Goal: Task Accomplishment & Management: Use online tool/utility

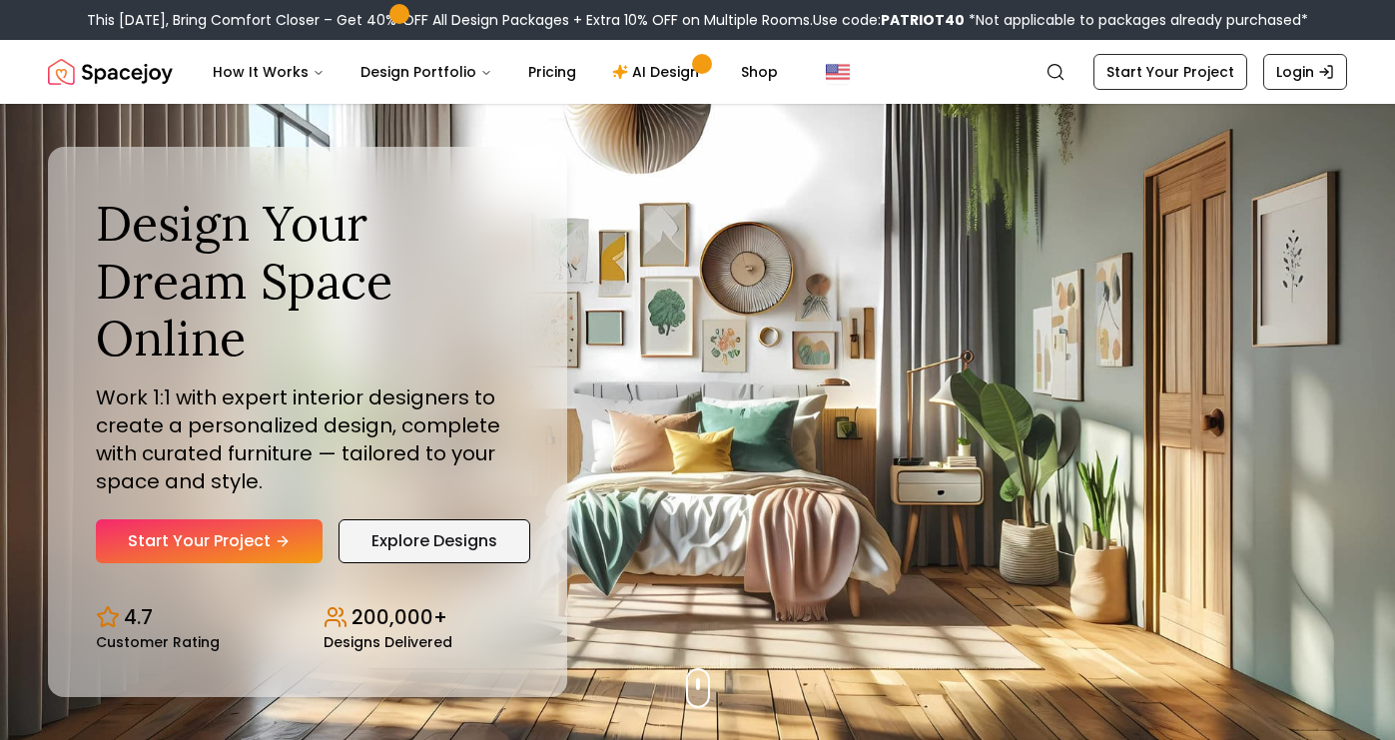
click at [409, 537] on link "Explore Designs" at bounding box center [434, 541] width 192 height 44
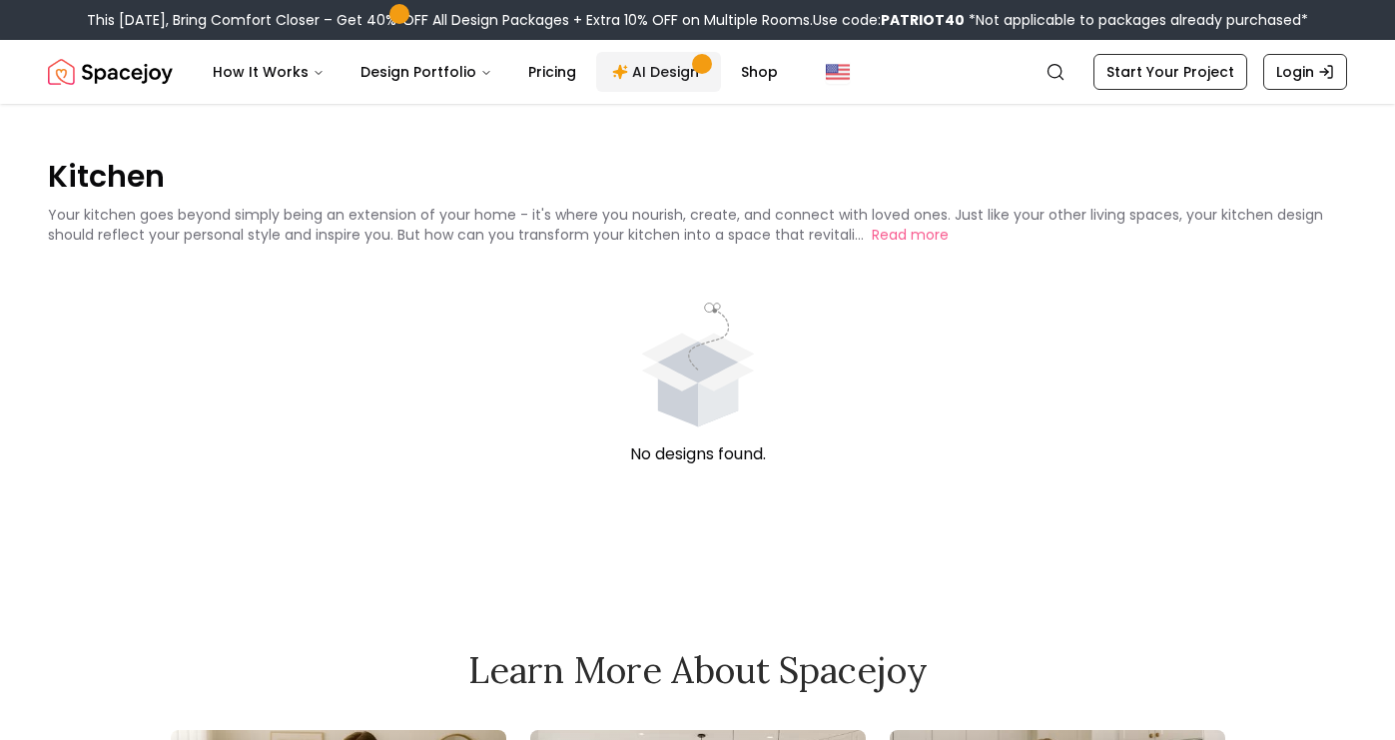
click at [667, 65] on link "AI Design" at bounding box center [658, 72] width 125 height 40
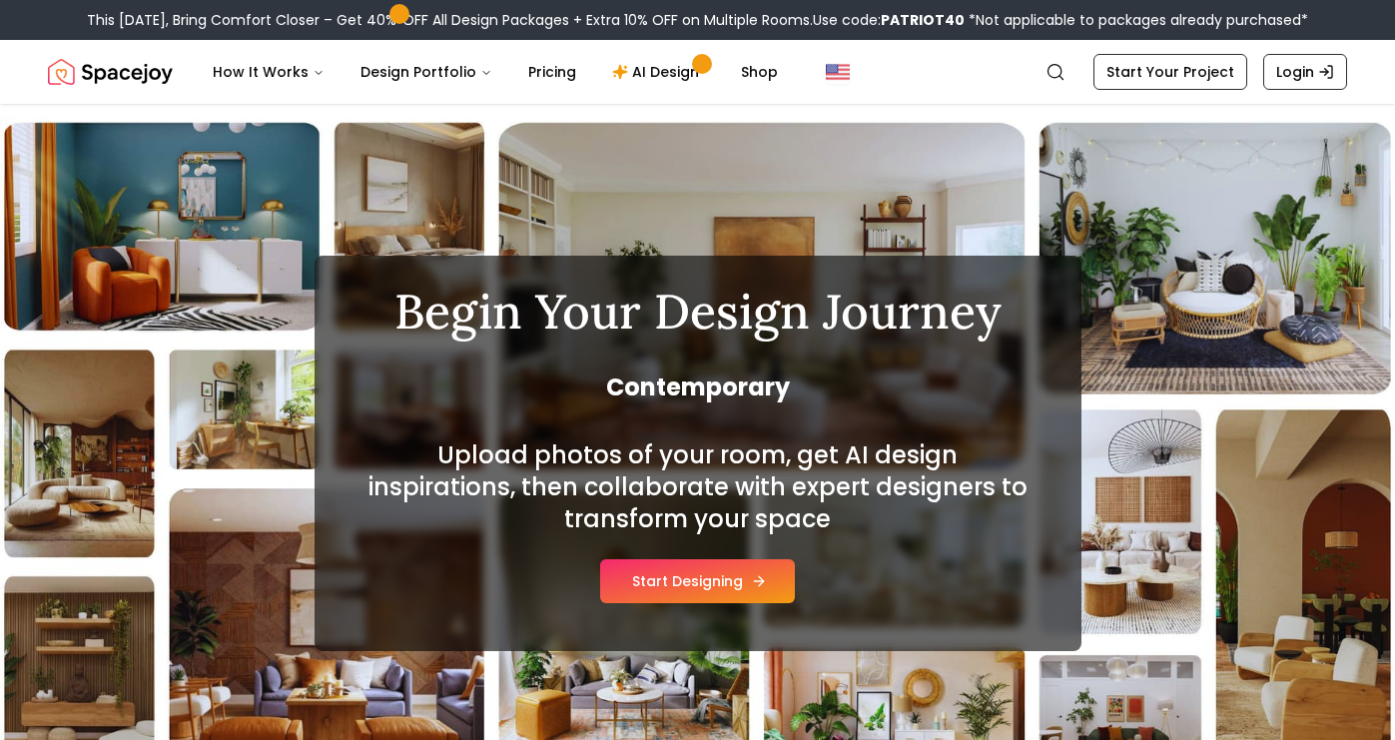
click at [744, 577] on button "Start Designing" at bounding box center [697, 581] width 195 height 44
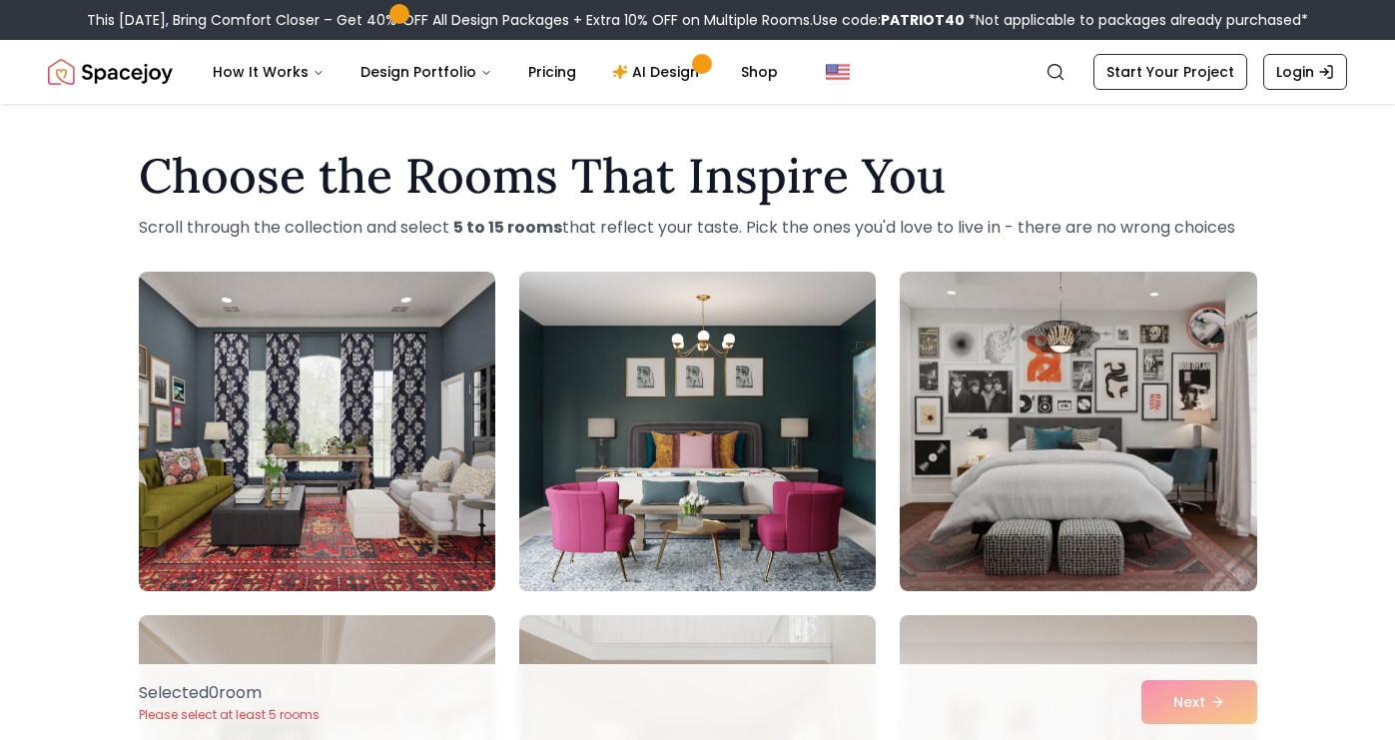
click at [756, 465] on img at bounding box center [697, 431] width 374 height 335
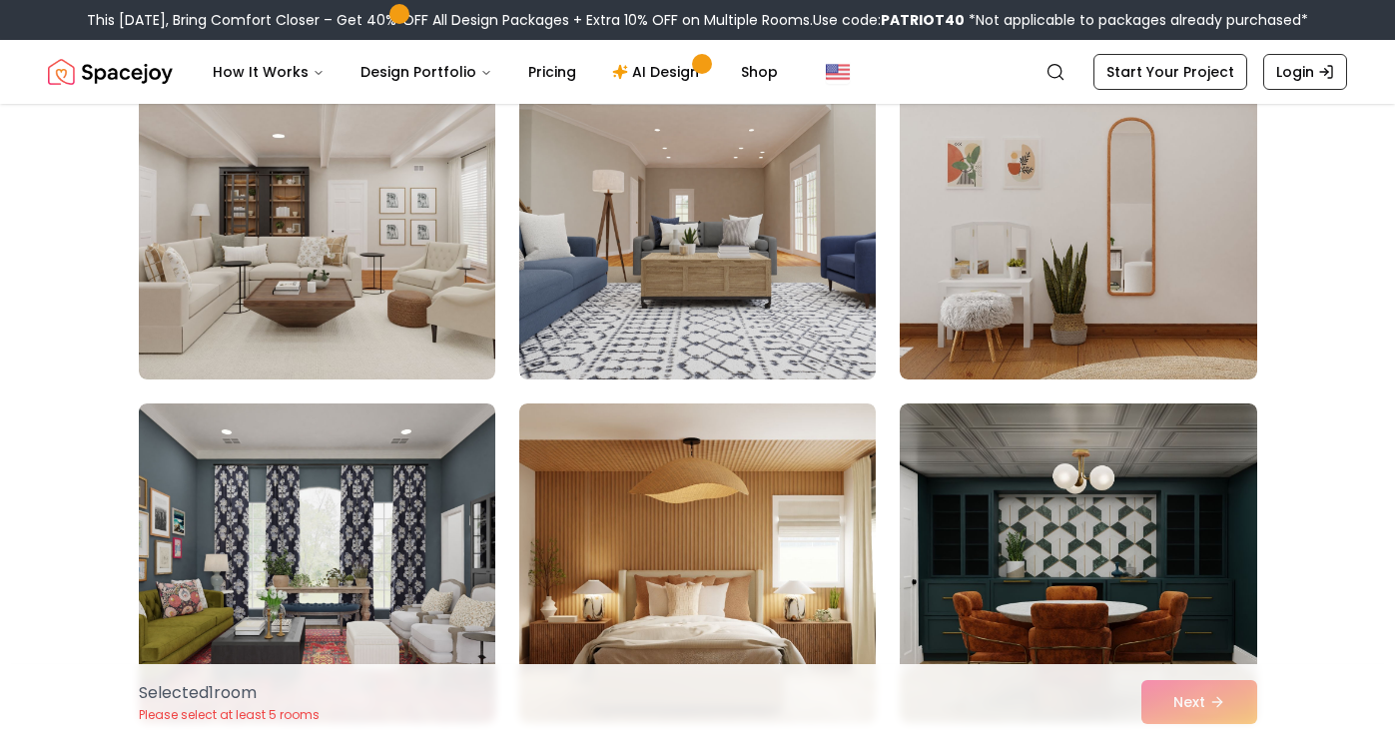
scroll to position [560, 0]
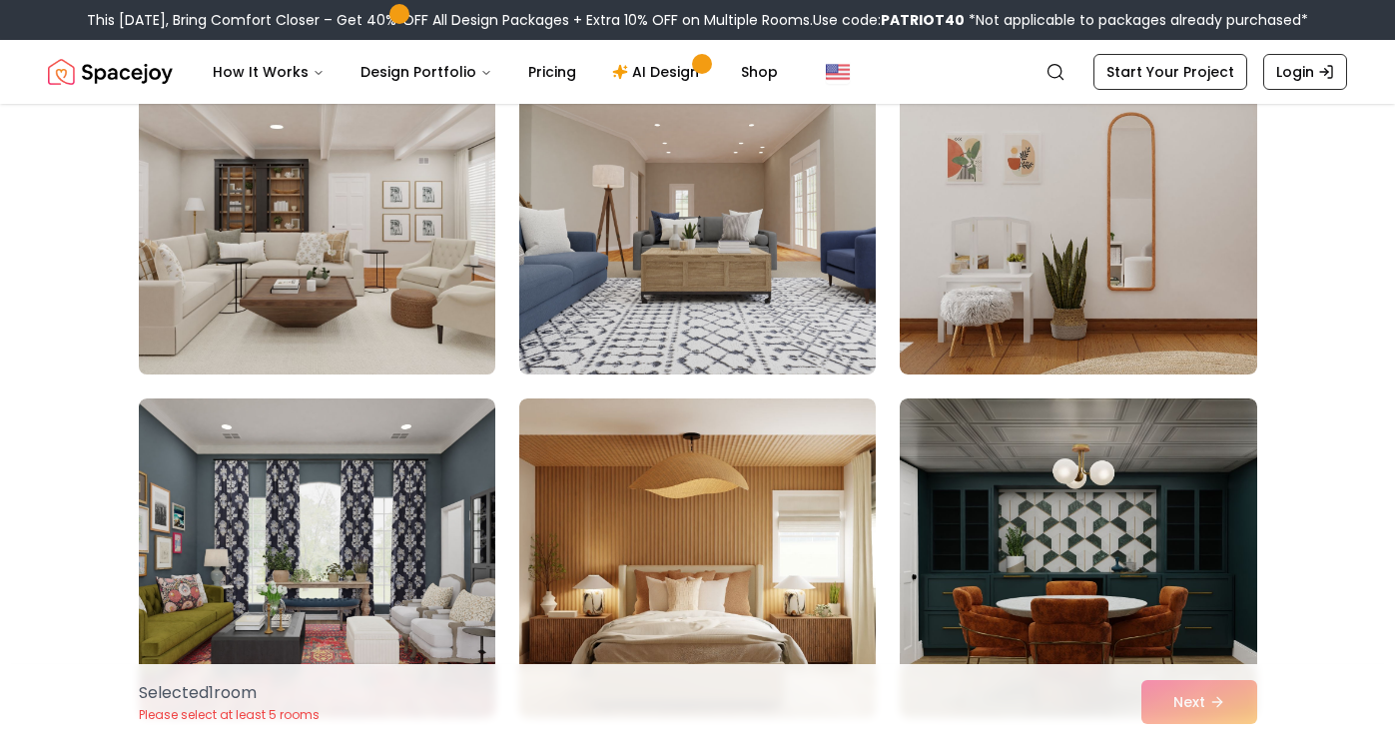
click at [441, 318] on img at bounding box center [317, 214] width 374 height 335
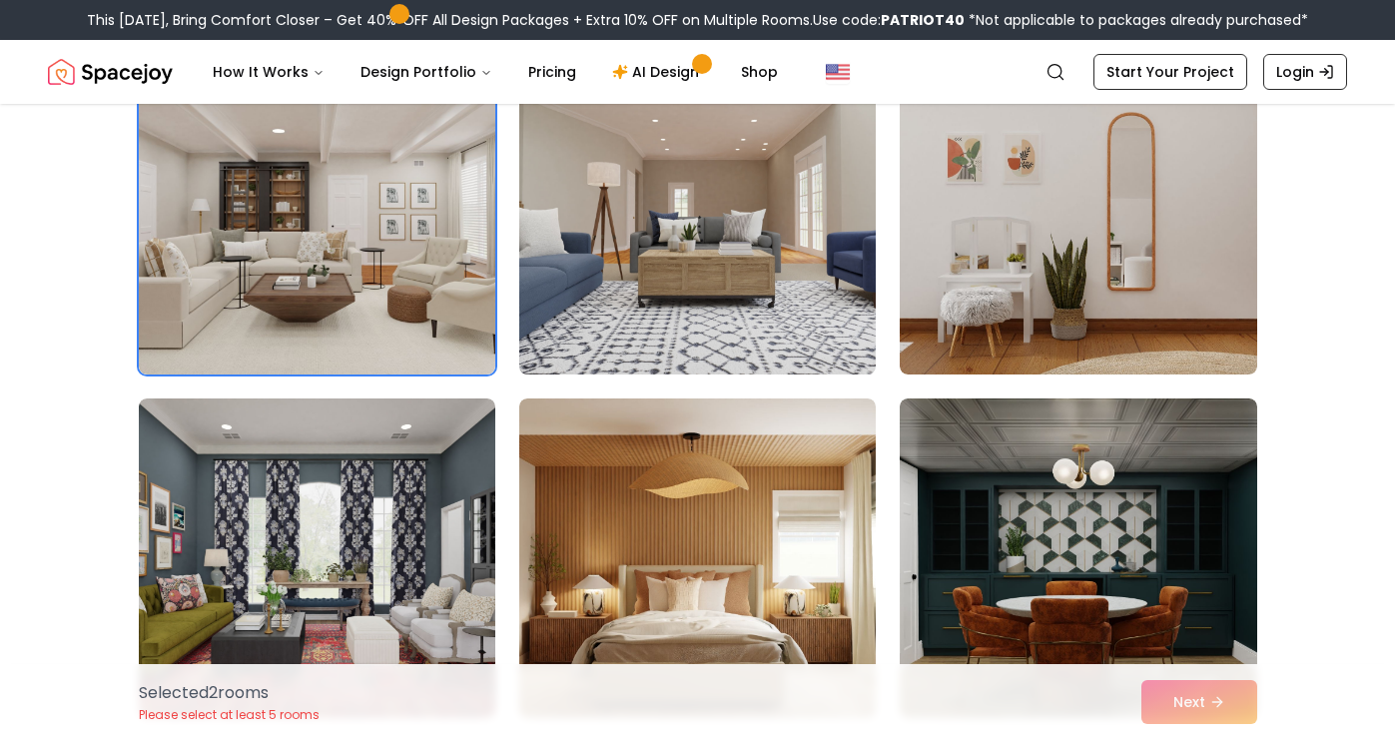
click at [682, 309] on img at bounding box center [697, 214] width 374 height 335
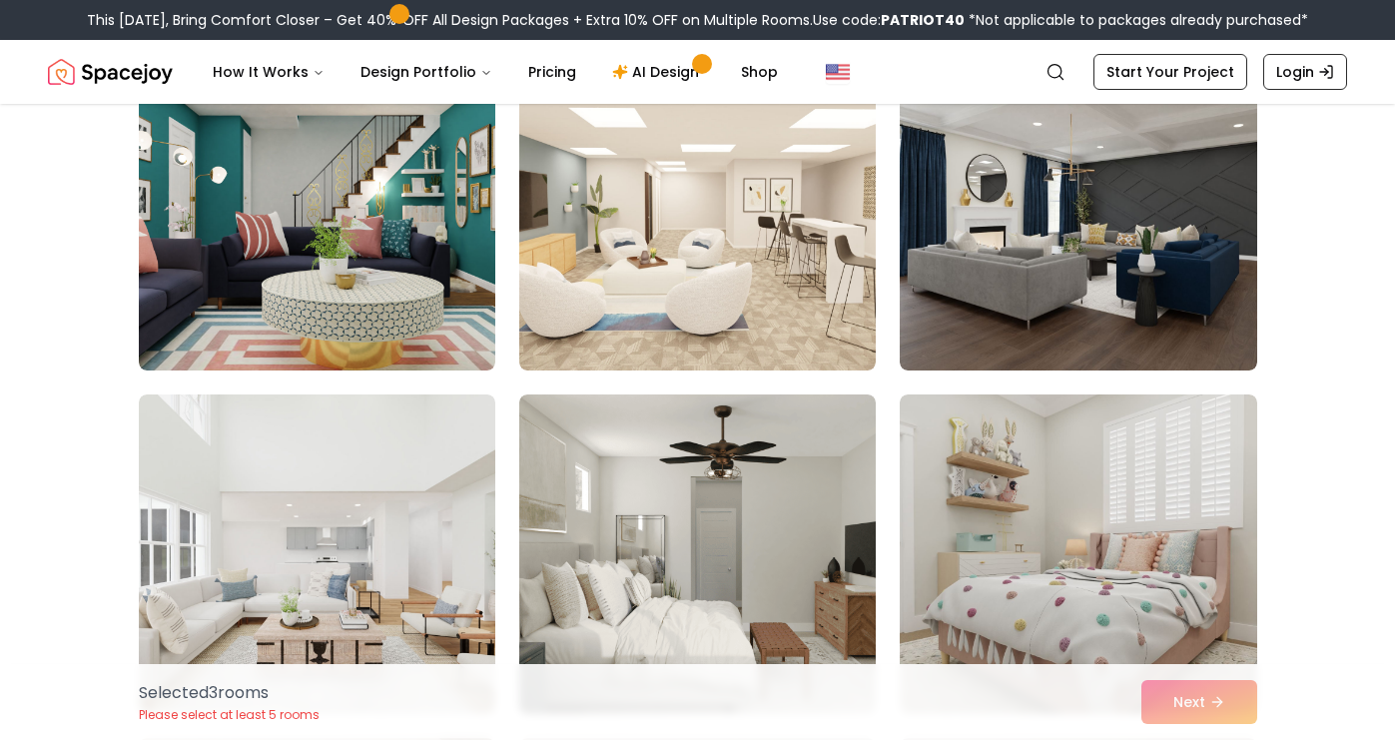
scroll to position [1255, 0]
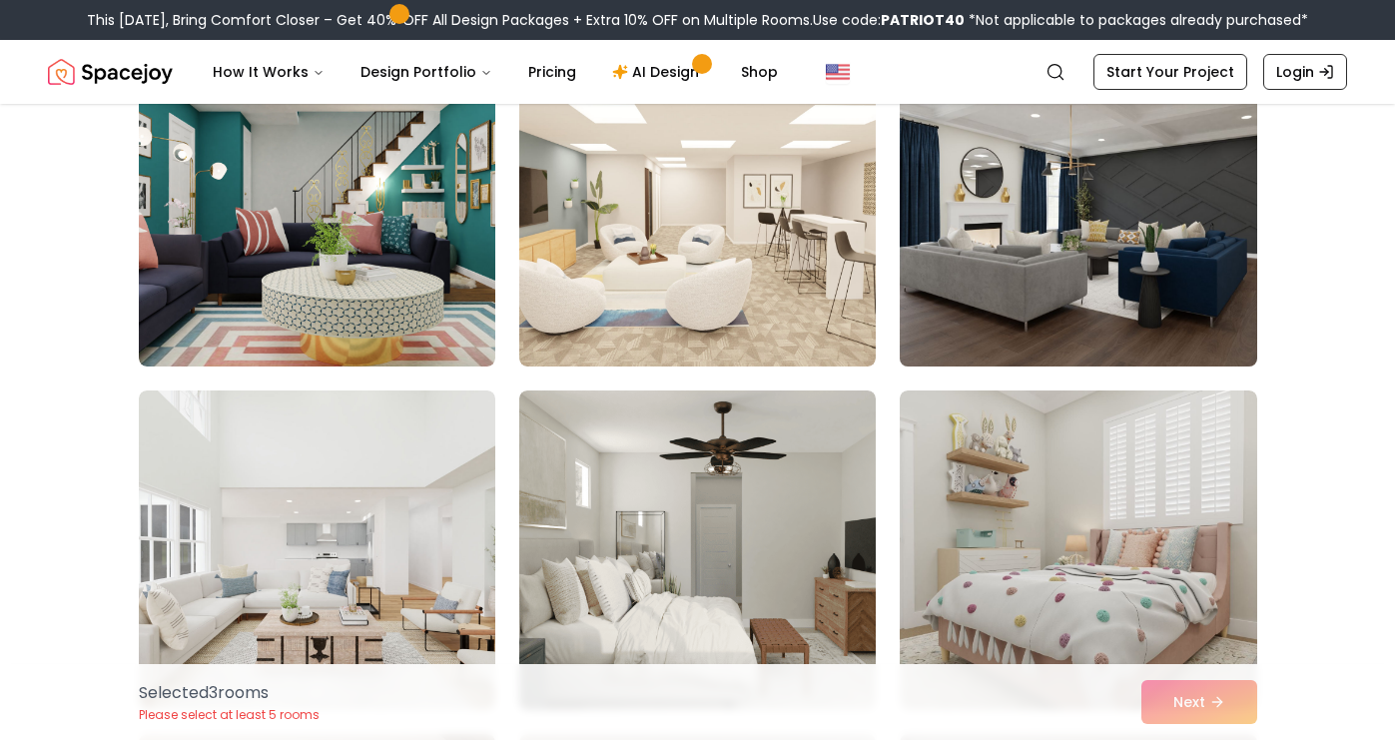
click at [1086, 265] on img at bounding box center [1078, 206] width 374 height 335
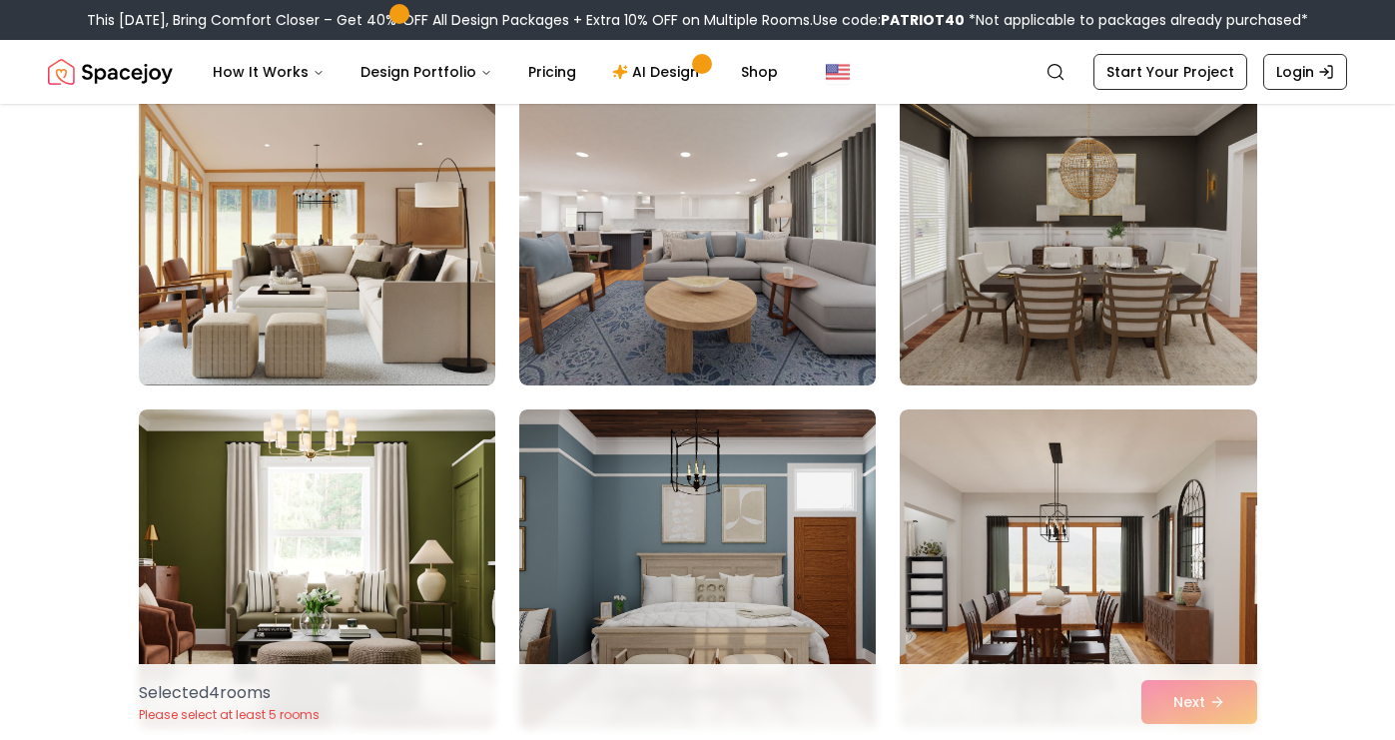
scroll to position [1928, 0]
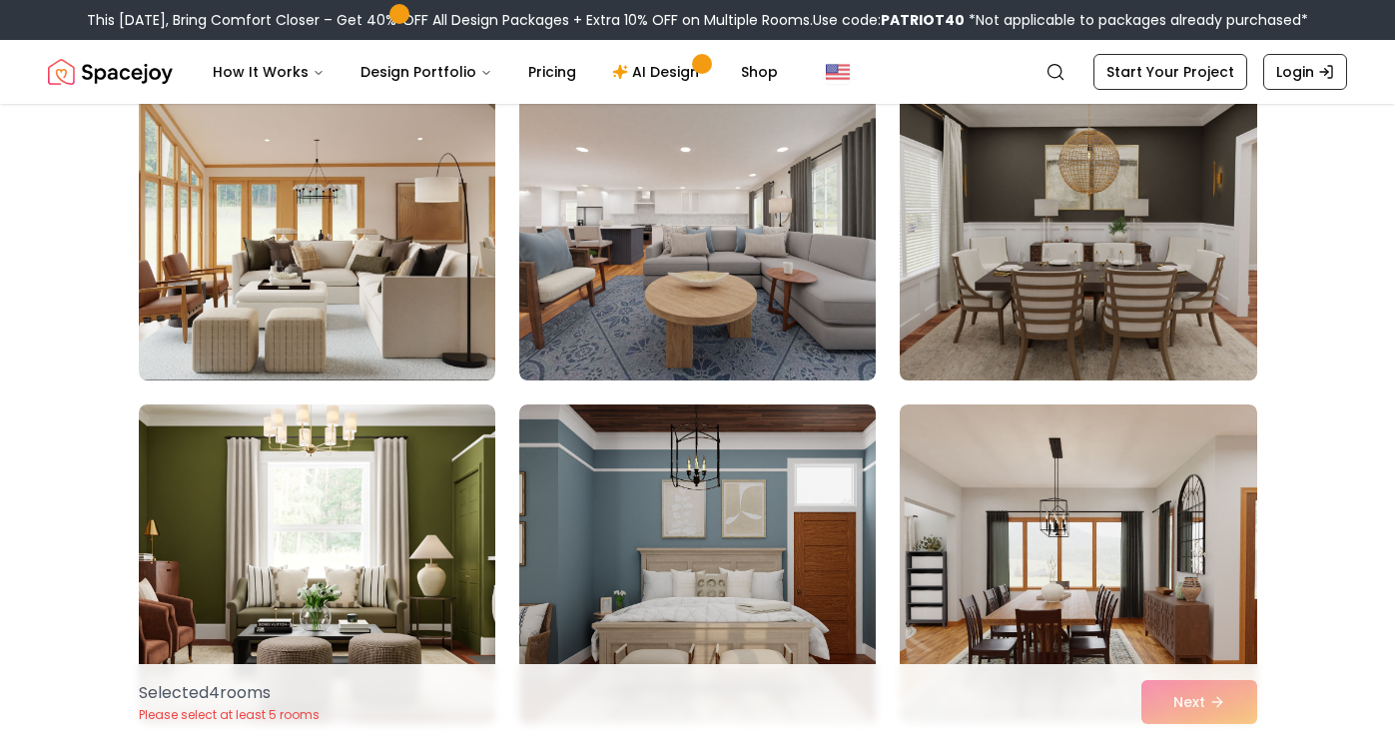
click at [1085, 289] on img at bounding box center [1078, 220] width 374 height 335
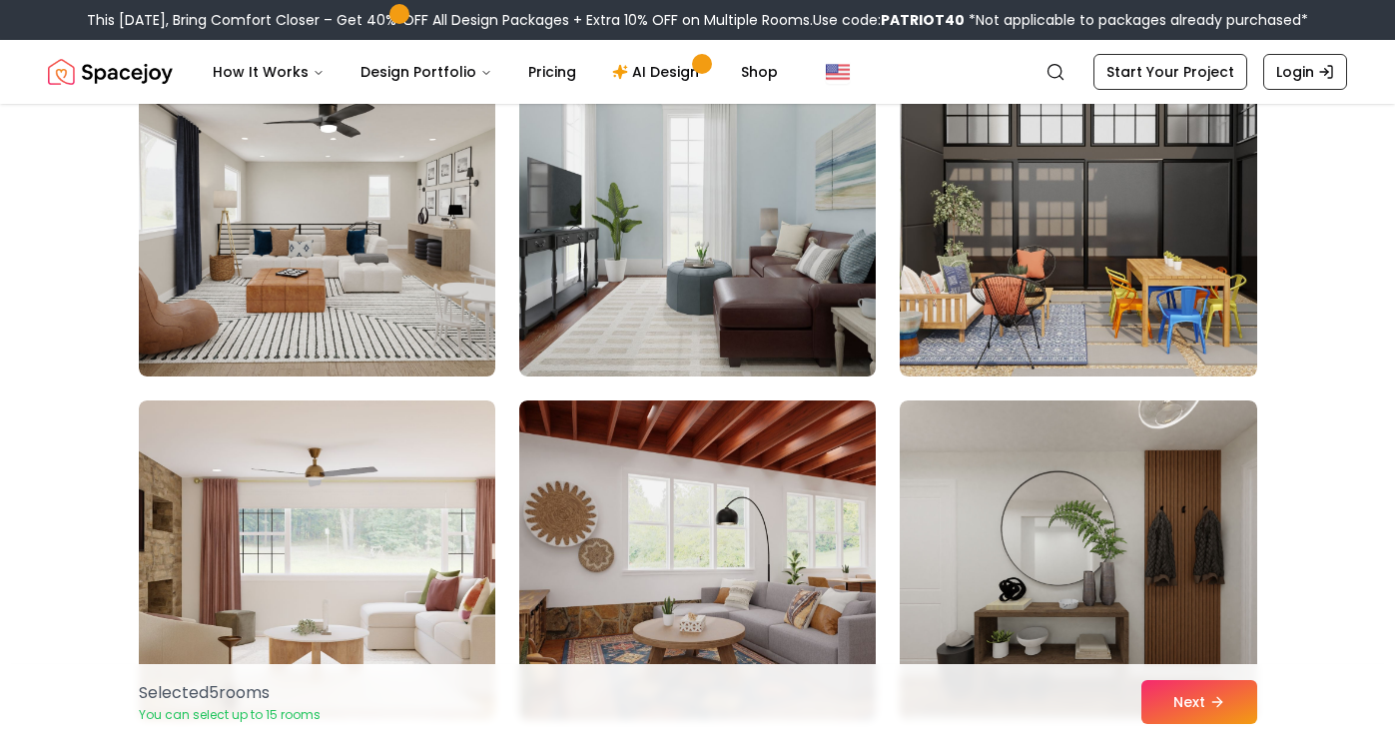
scroll to position [3309, 0]
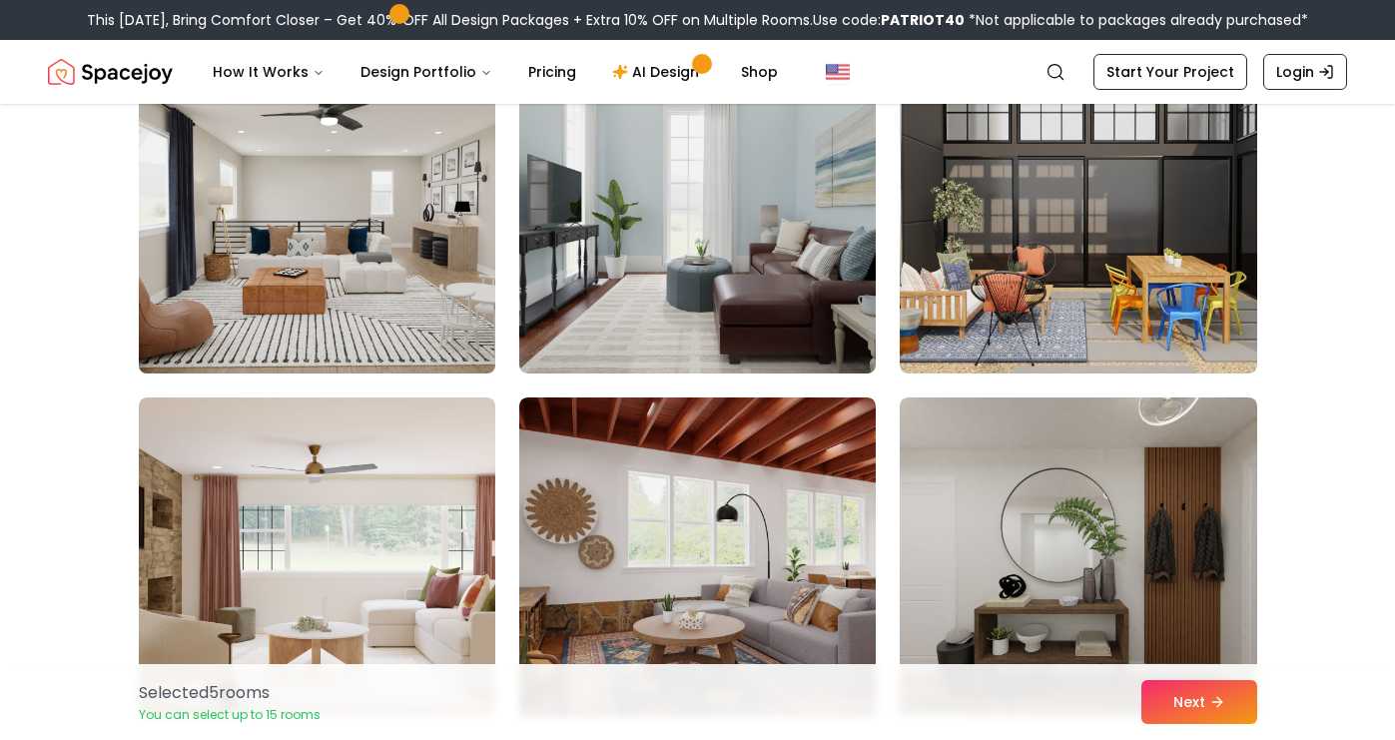
click at [358, 280] on img at bounding box center [317, 213] width 374 height 335
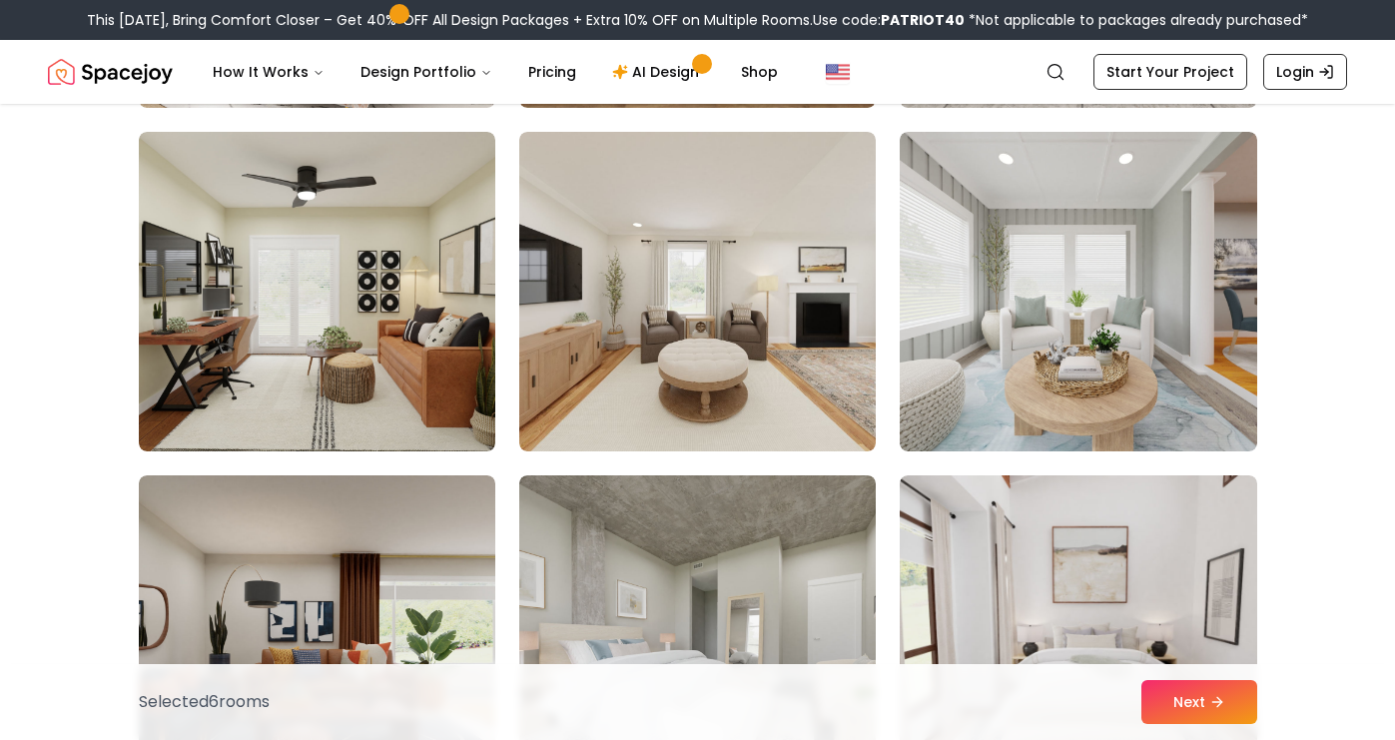
scroll to position [4264, 0]
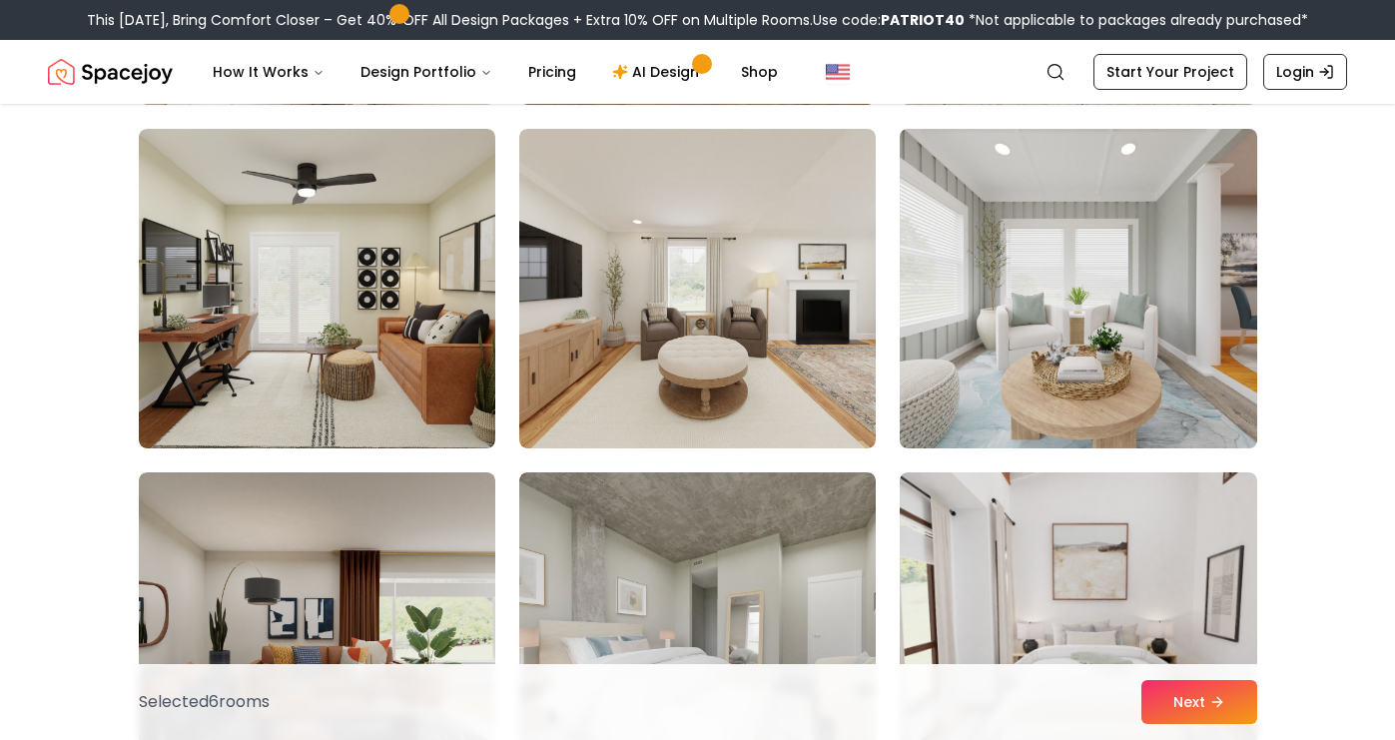
click at [1050, 333] on img at bounding box center [1078, 288] width 374 height 335
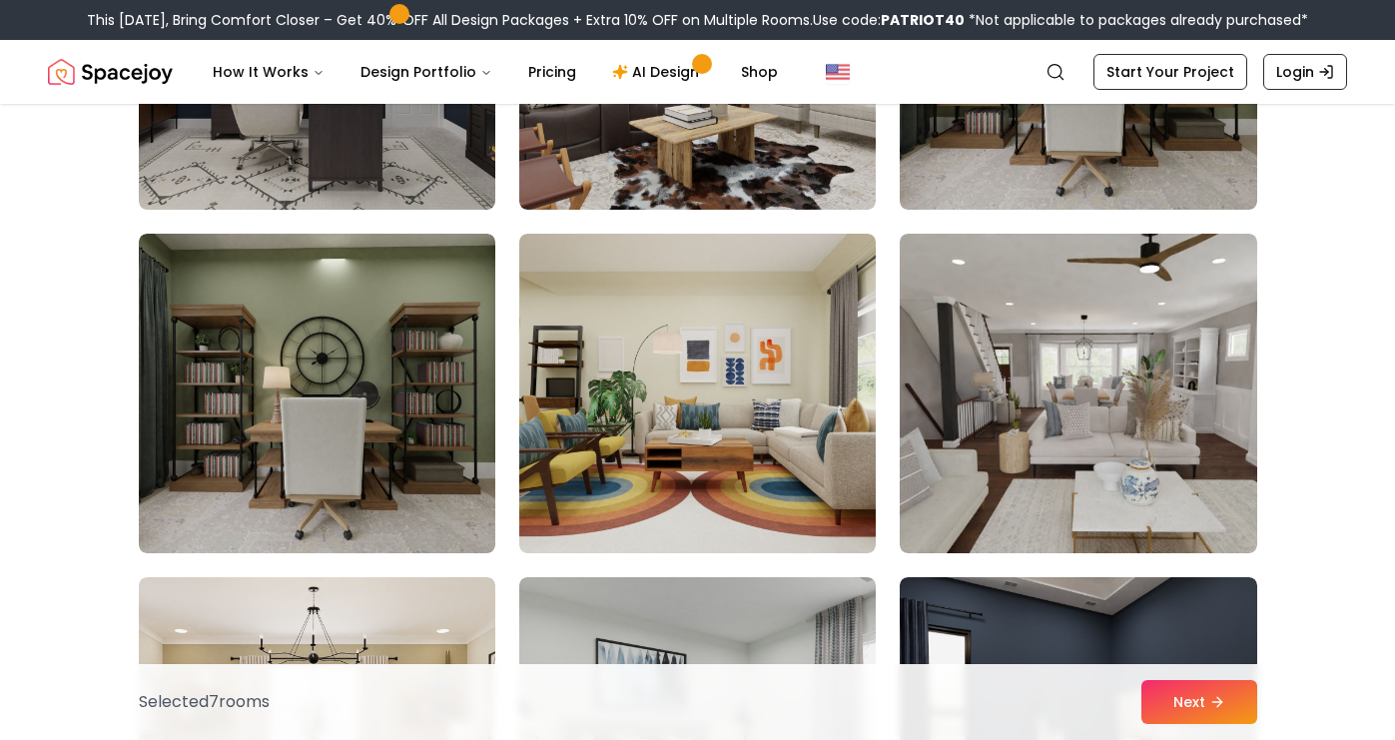
scroll to position [5195, 0]
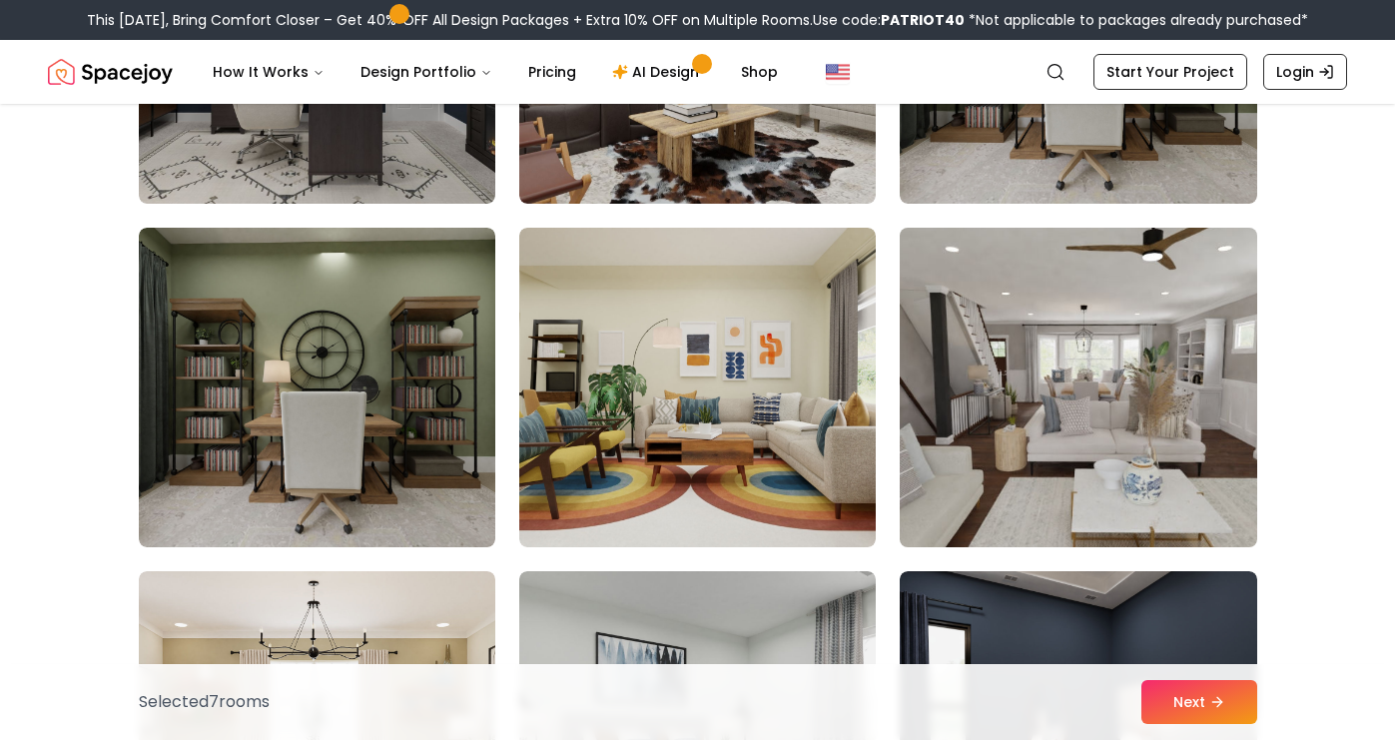
click at [1053, 461] on img at bounding box center [1078, 387] width 374 height 335
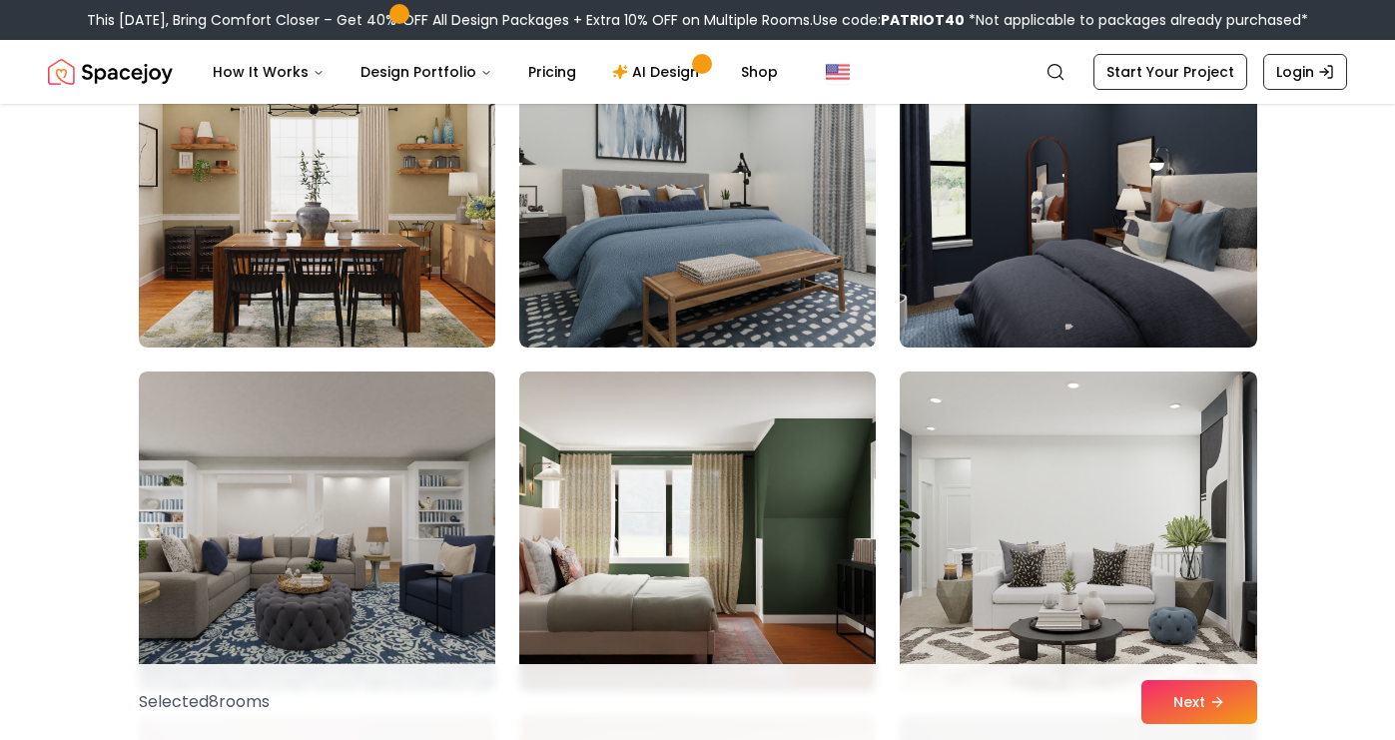
scroll to position [5742, 0]
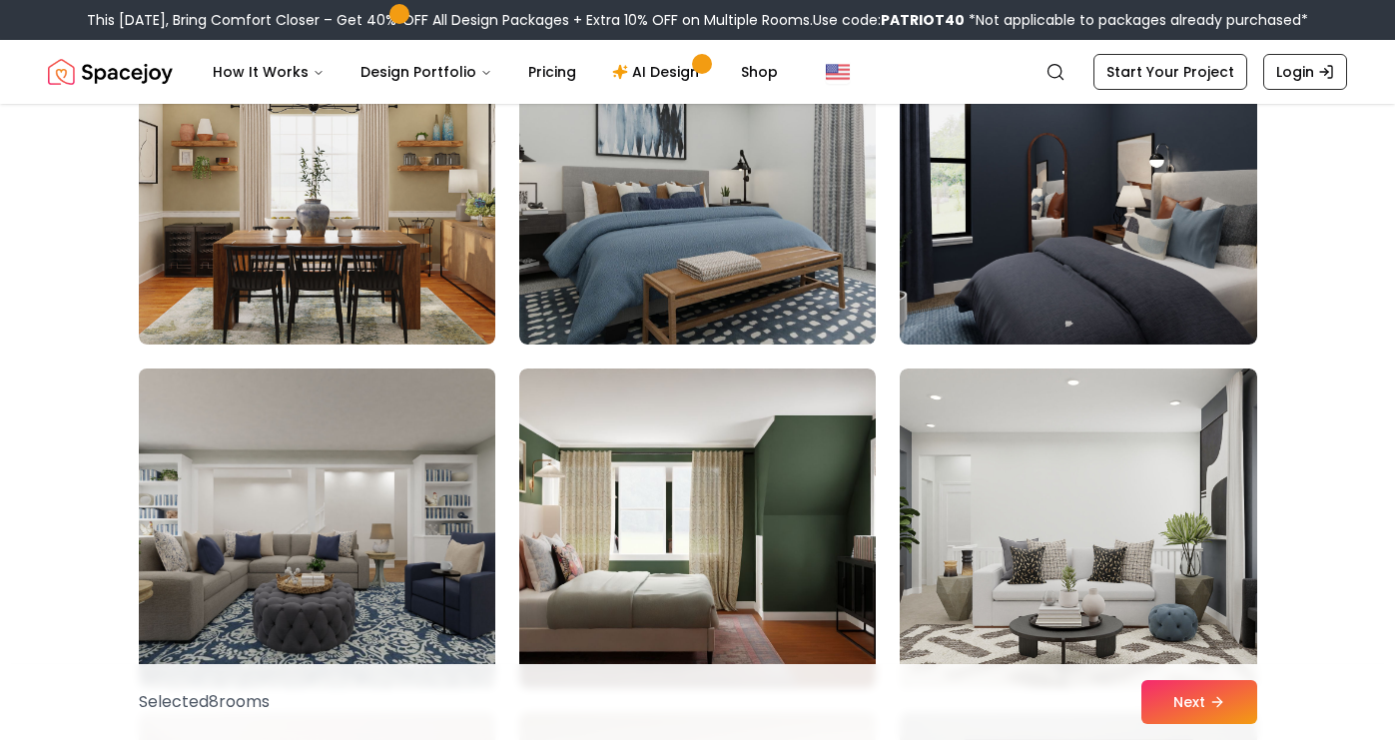
click at [373, 584] on img at bounding box center [317, 527] width 374 height 335
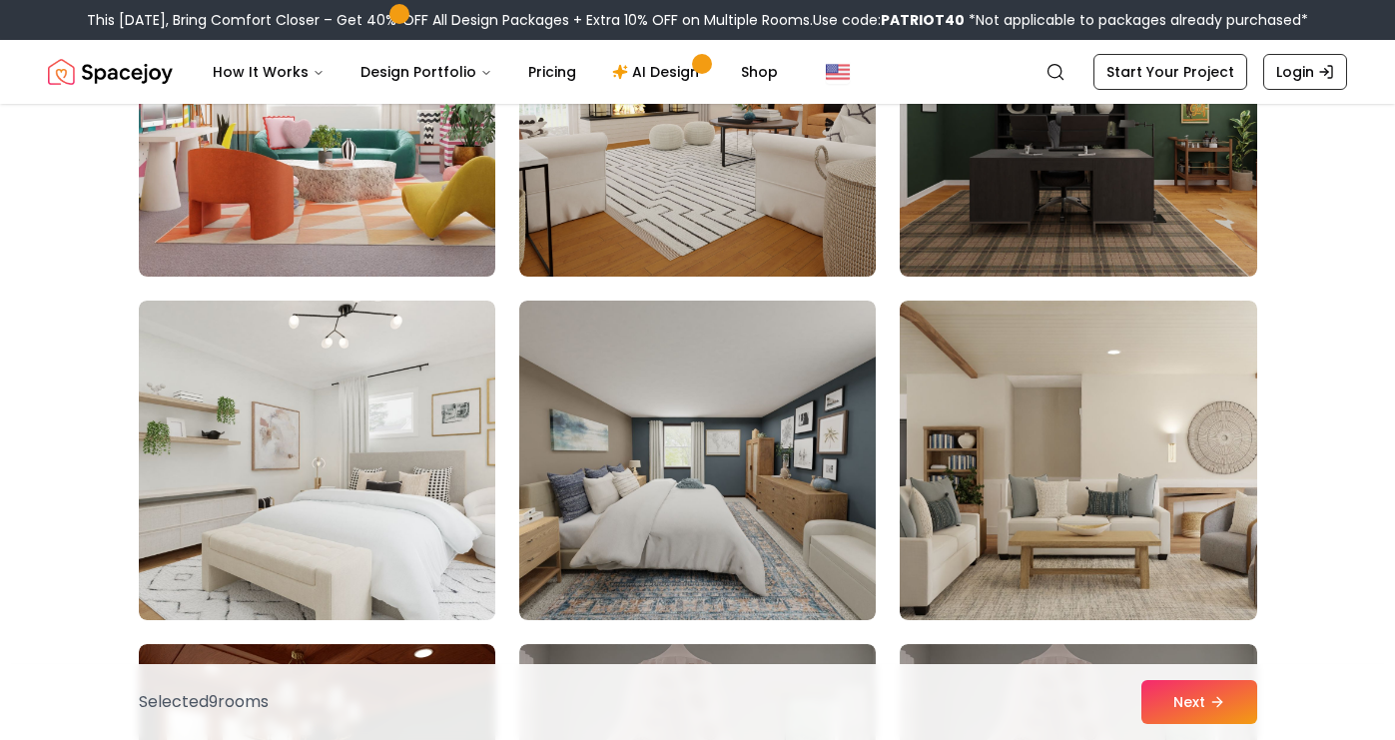
scroll to position [6846, 0]
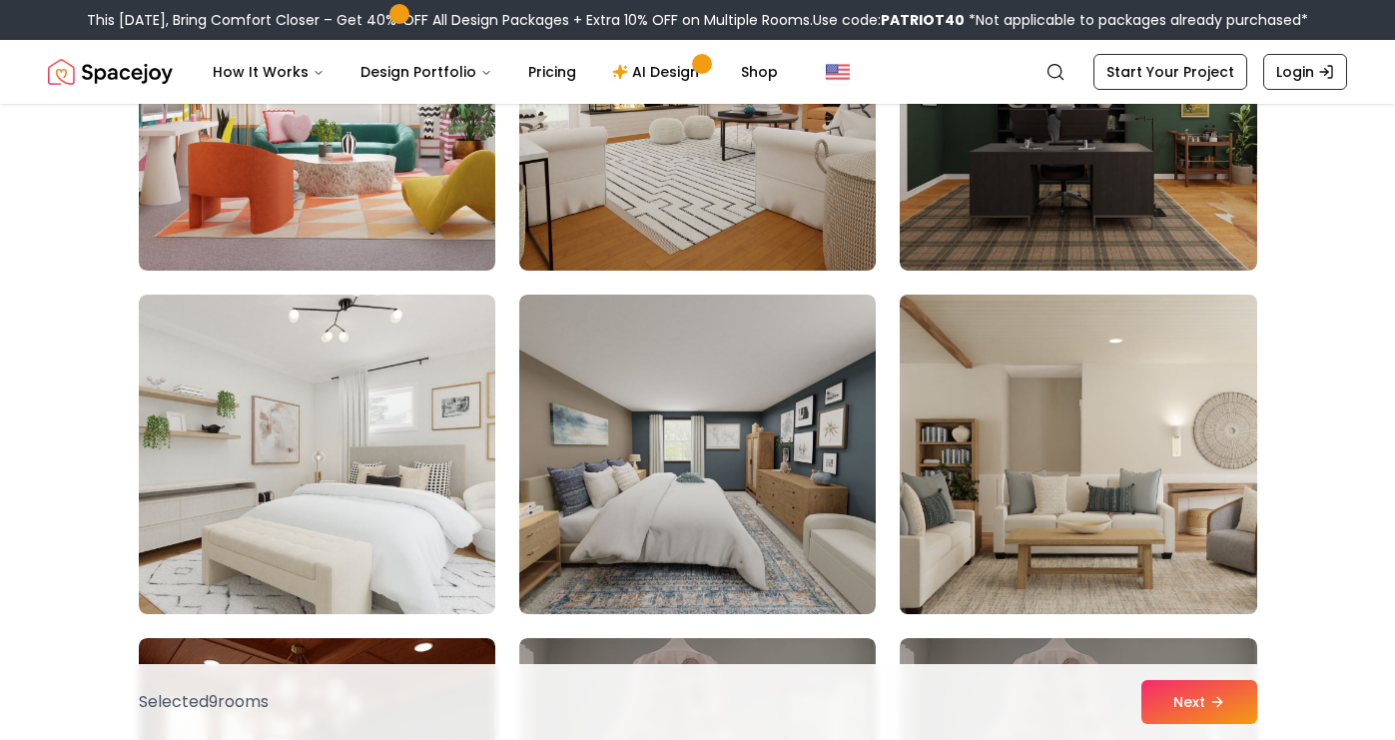
click at [1025, 535] on img at bounding box center [1078, 454] width 374 height 335
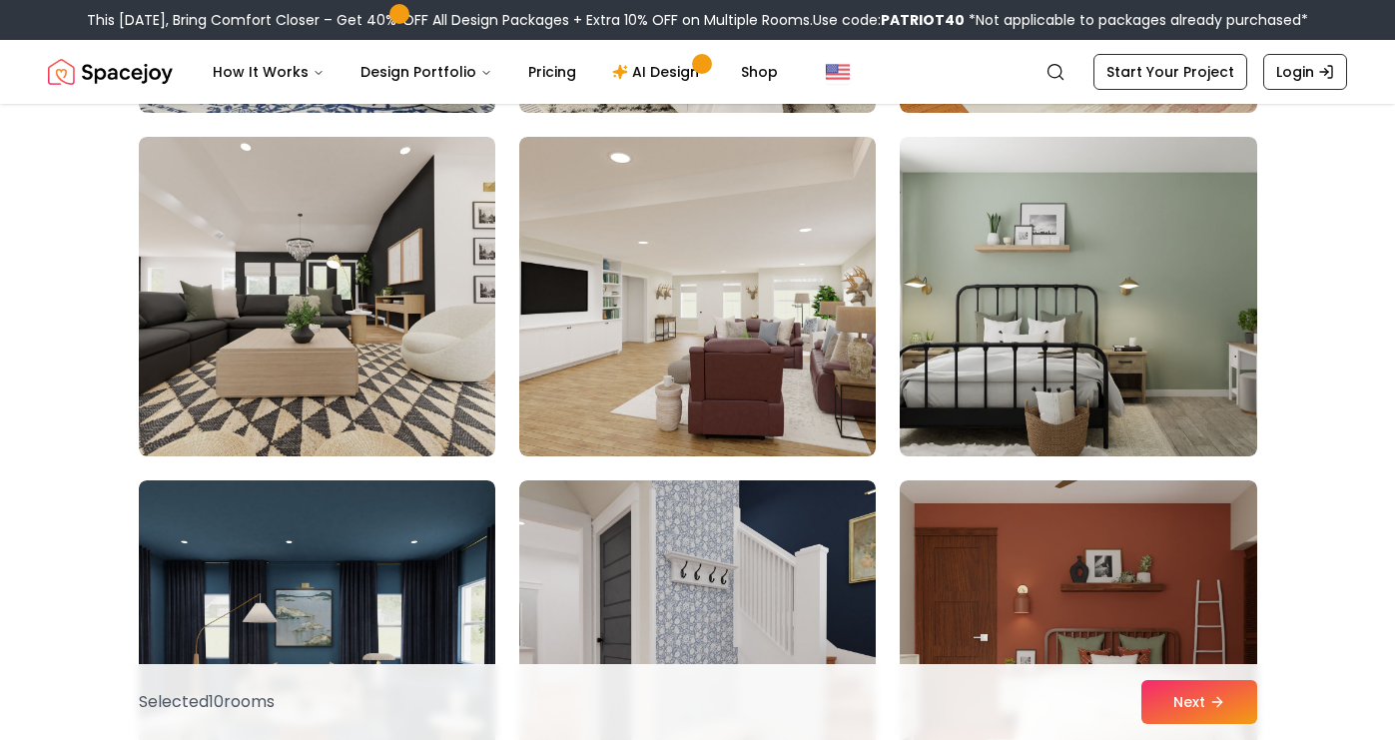
scroll to position [8038, 0]
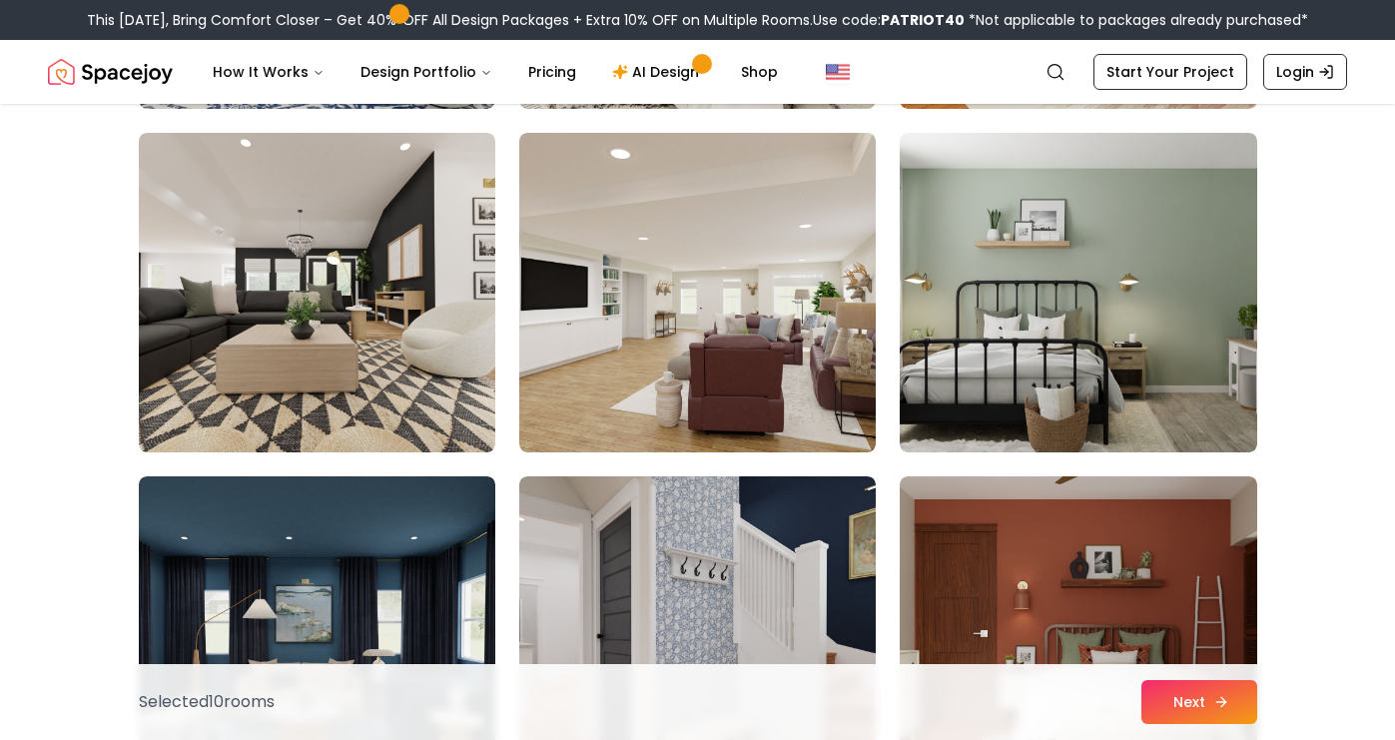
click at [1210, 702] on button "Next" at bounding box center [1199, 702] width 116 height 44
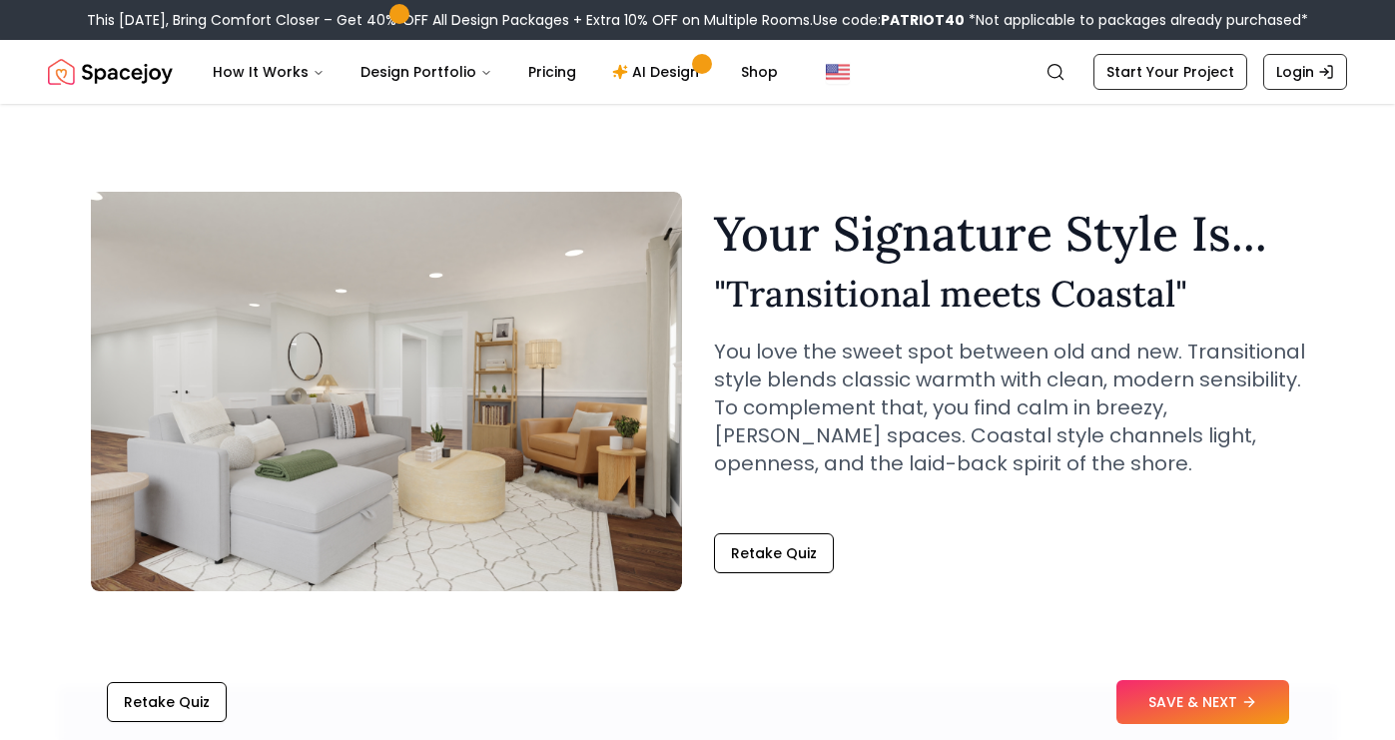
click at [1210, 702] on button "SAVE & NEXT" at bounding box center [1202, 702] width 173 height 44
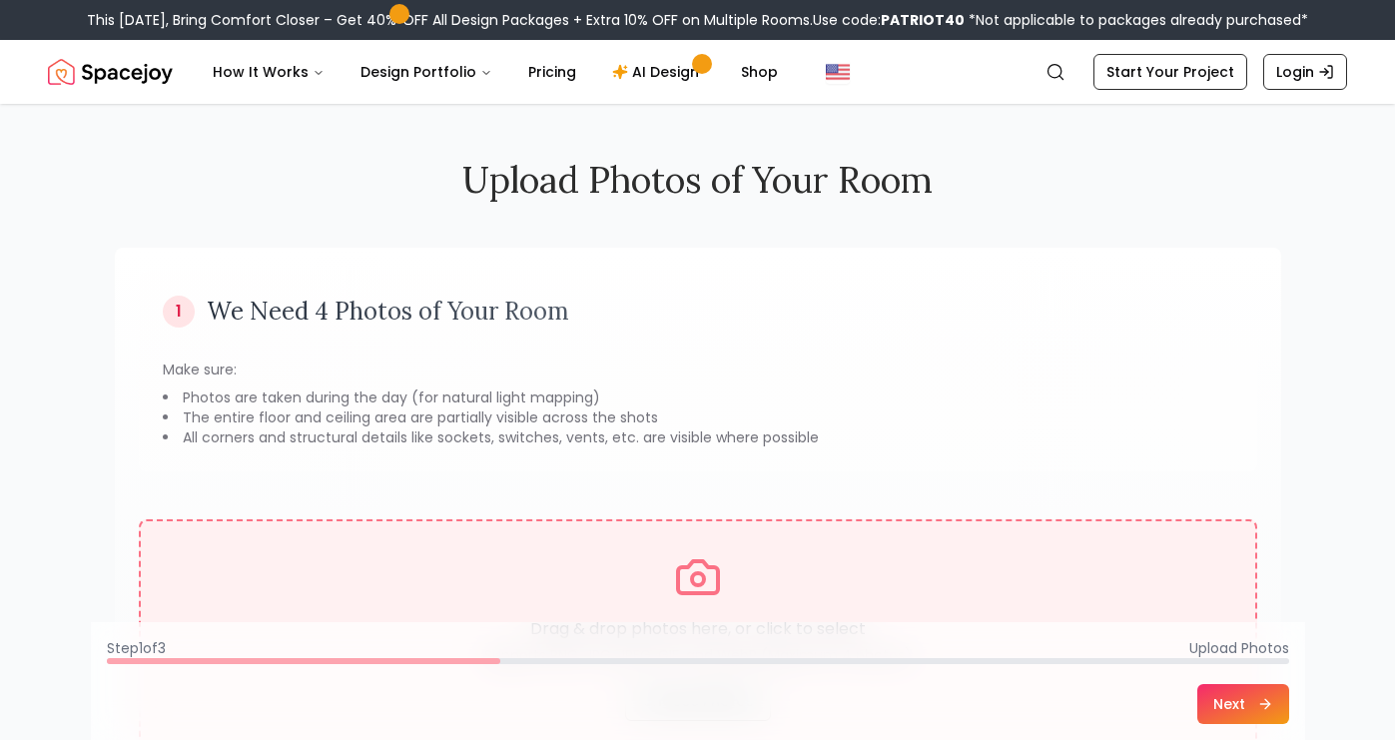
click at [714, 574] on icon at bounding box center [698, 577] width 48 height 48
